Goal: Understand process/instructions: Learn how to perform a task or action

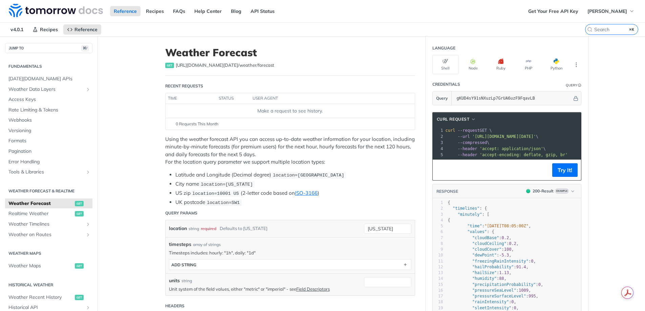
click at [478, 137] on span "'[URL][DOMAIN_NAME][DATE]'" at bounding box center [504, 136] width 64 height 5
click at [560, 175] on button "Try It!" at bounding box center [564, 170] width 25 height 14
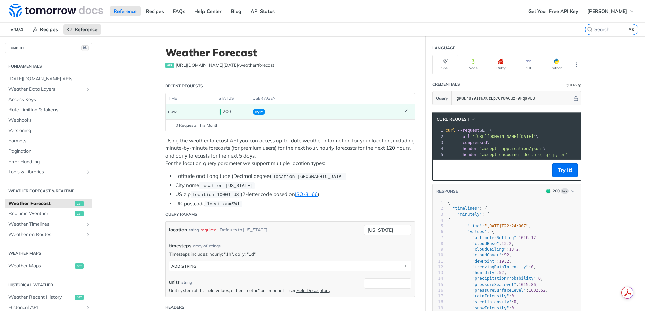
click at [525, 135] on span "'[URL][DOMAIN_NAME][DATE]'" at bounding box center [504, 136] width 64 height 5
drag, startPoint x: 523, startPoint y: 143, endPoint x: 479, endPoint y: 143, distance: 43.3
click at [479, 143] on pre "--compressed \" at bounding box center [589, 142] width 291 height 6
drag, startPoint x: 479, startPoint y: 143, endPoint x: 491, endPoint y: 161, distance: 21.1
click at [491, 159] on div "xxxxxxxxxx 1 curl --request GET \ 2 --url '[URL][DOMAIN_NAME][DATE]' \ 3 --comp…" at bounding box center [506, 142] width 148 height 33
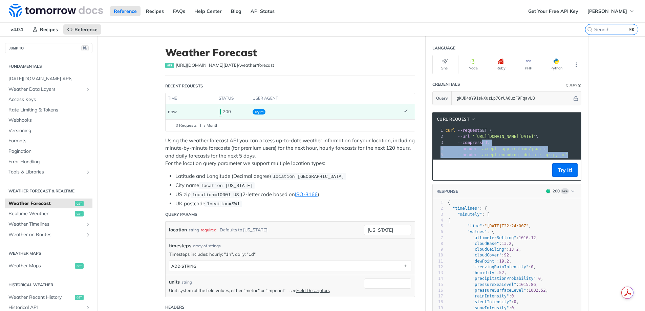
click at [499, 152] on span "'accept-encoding: deflate, gzip, br'" at bounding box center [523, 154] width 88 height 5
drag, startPoint x: 566, startPoint y: 155, endPoint x: 439, endPoint y: 127, distance: 130.2
click at [444, 127] on div "1 curl --request GET \ 2 --url '[URL][DOMAIN_NAME][DATE]' \ 3 --compressed \ 4 …" at bounding box center [589, 142] width 291 height 30
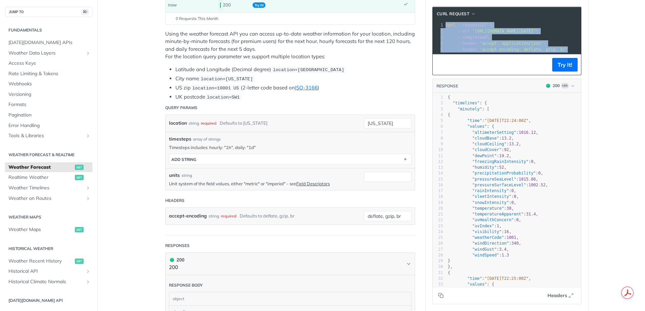
scroll to position [90, 0]
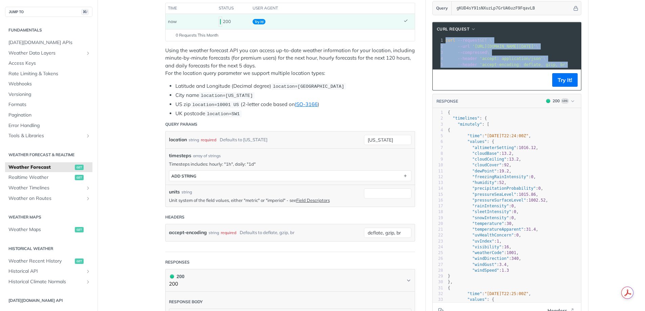
copy div "curl --request GET \ 2 --url '[URL][DOMAIN_NAME][DATE]' \ 3 --compressed \ 4 --…"
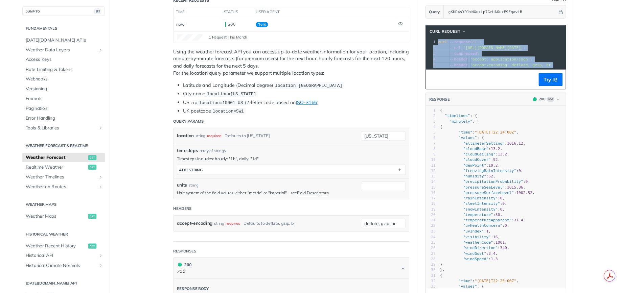
scroll to position [0, 0]
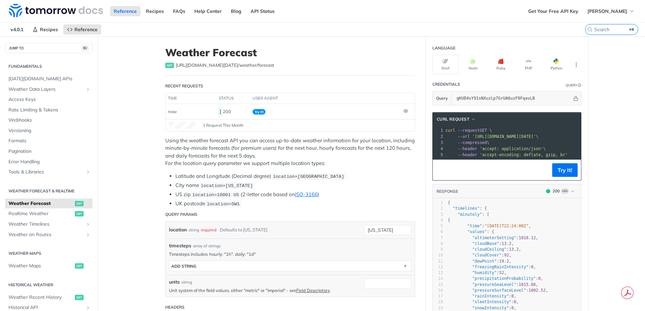
click at [211, 137] on p "Using the weather forecast API you can access up-to-date weather information fo…" at bounding box center [290, 152] width 250 height 30
